Goal: Check status: Check status

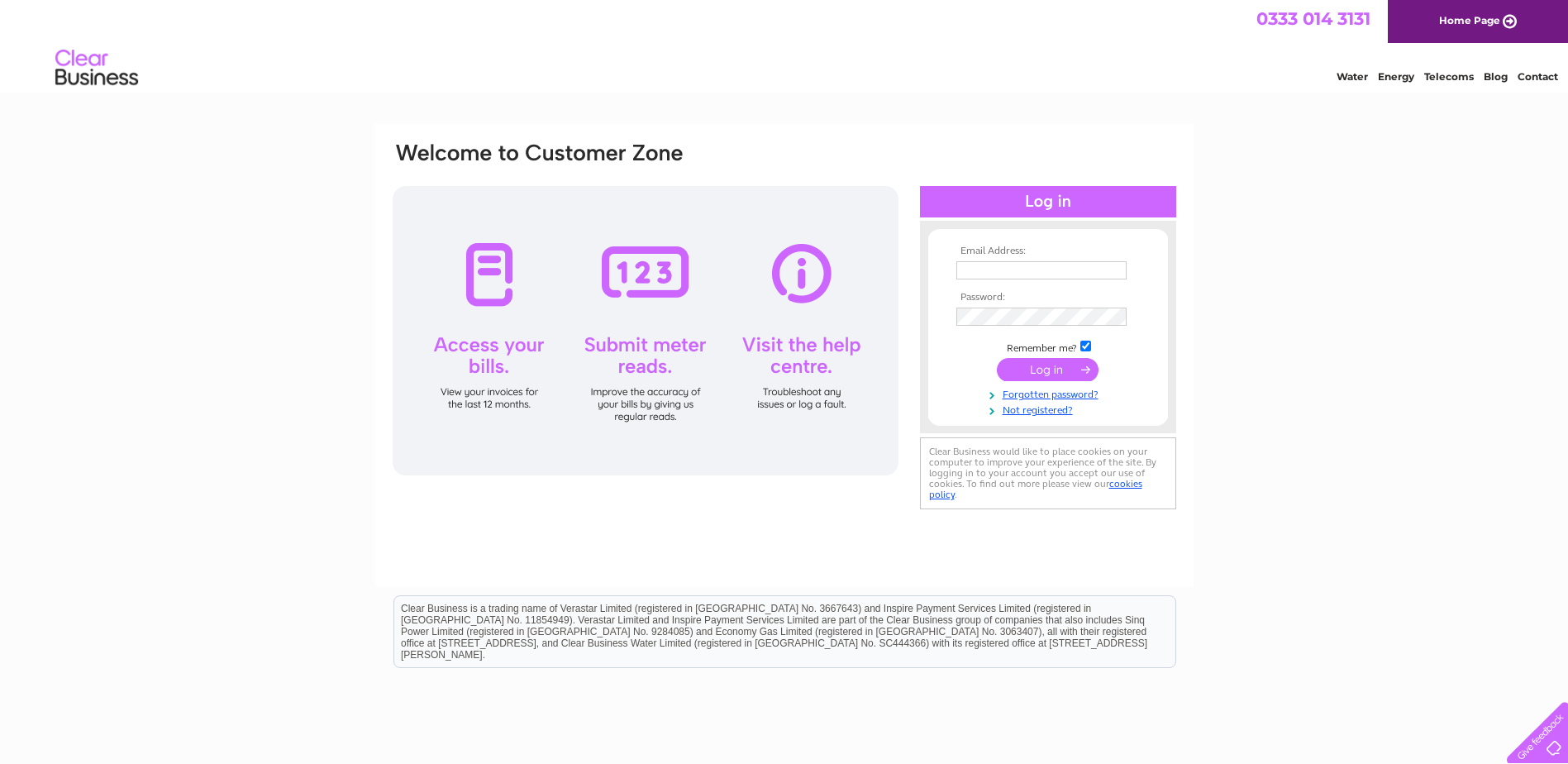
type input "pat@opengates.scot"
click at [1042, 373] on input "submit" at bounding box center [1048, 369] width 102 height 23
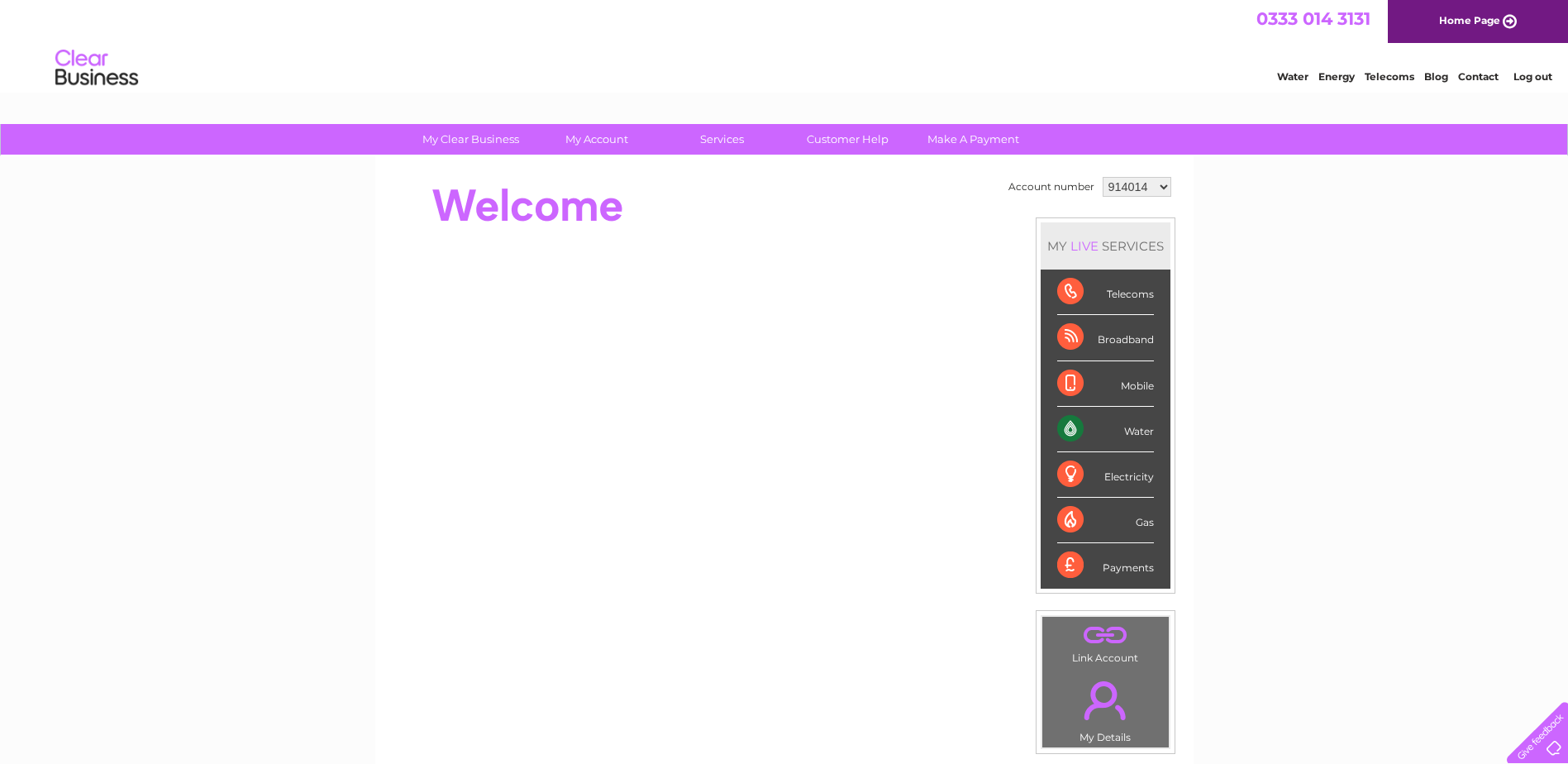
click at [1134, 187] on select "914014 1083171" at bounding box center [1137, 187] width 68 height 20
select select "1083171"
click at [1103, 177] on select "914014 1083171" at bounding box center [1137, 187] width 68 height 20
click at [1151, 188] on select "914014 1083171" at bounding box center [1137, 187] width 68 height 20
select select "914014"
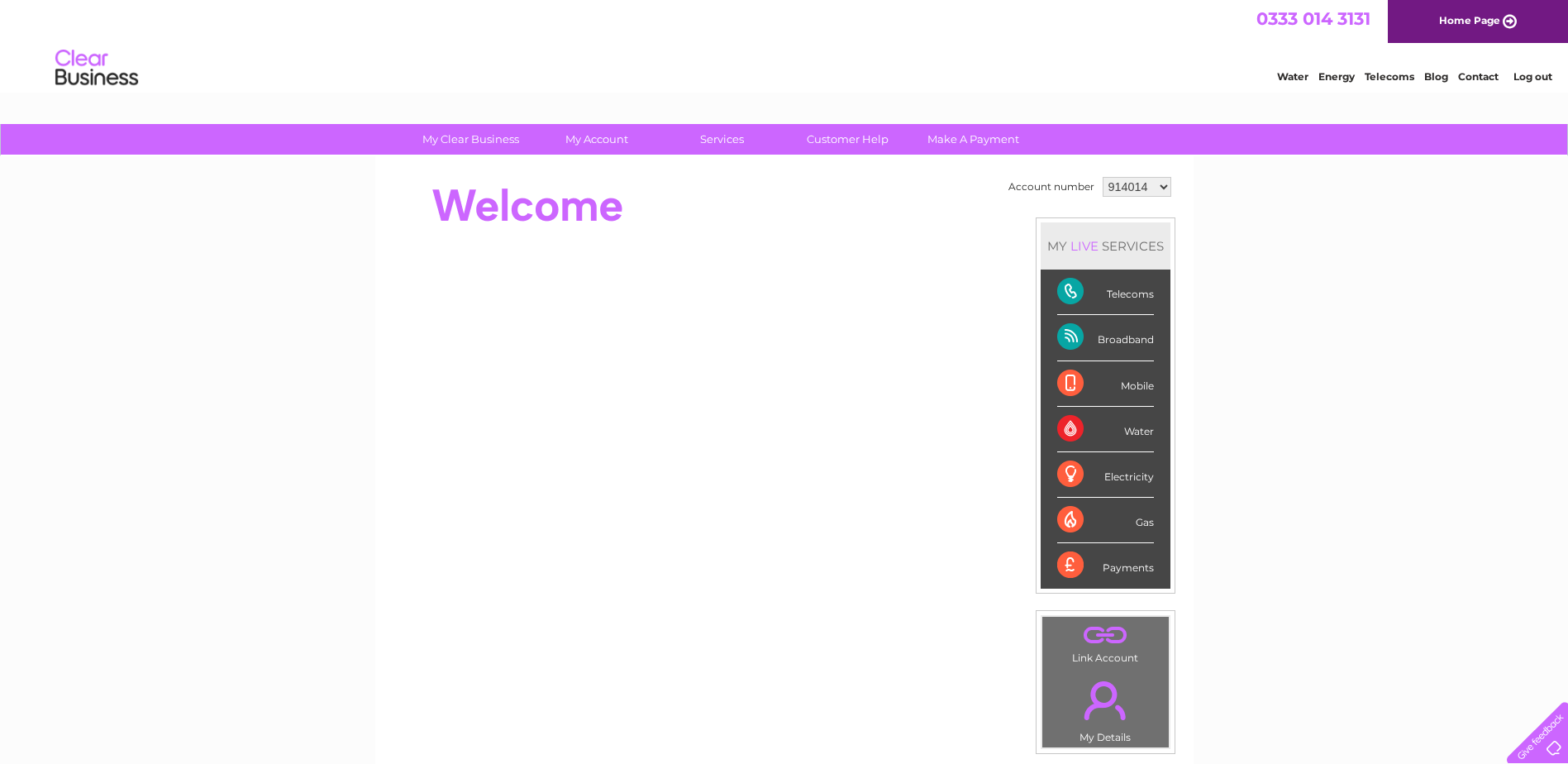
click at [1103, 177] on select "914014 1083171" at bounding box center [1137, 187] width 68 height 20
click at [1176, 180] on div "Account number 914014 1083171 MY LIVE SERVICES Telecoms Broadband Mobile Water …" at bounding box center [1091, 463] width 174 height 581
click at [1157, 186] on select "914014 1083171" at bounding box center [1137, 187] width 68 height 20
select select "1083171"
click at [1103, 177] on select "914014 1083171" at bounding box center [1137, 187] width 68 height 20
